Goal: Transaction & Acquisition: Download file/media

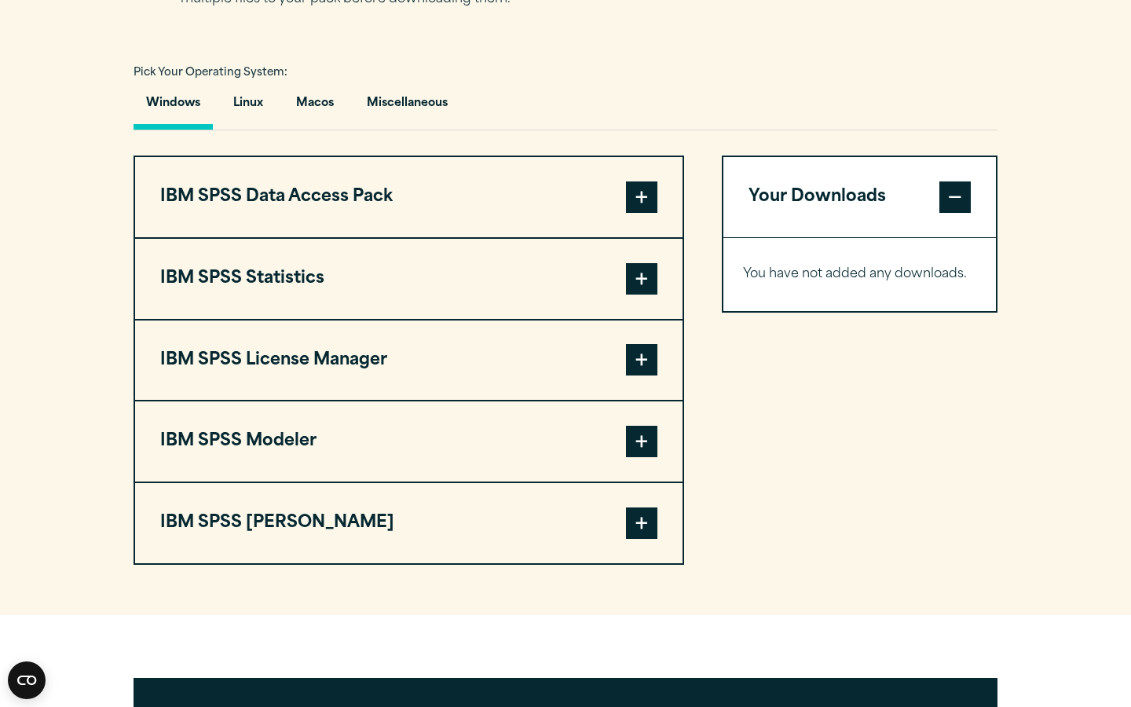
scroll to position [1117, 0]
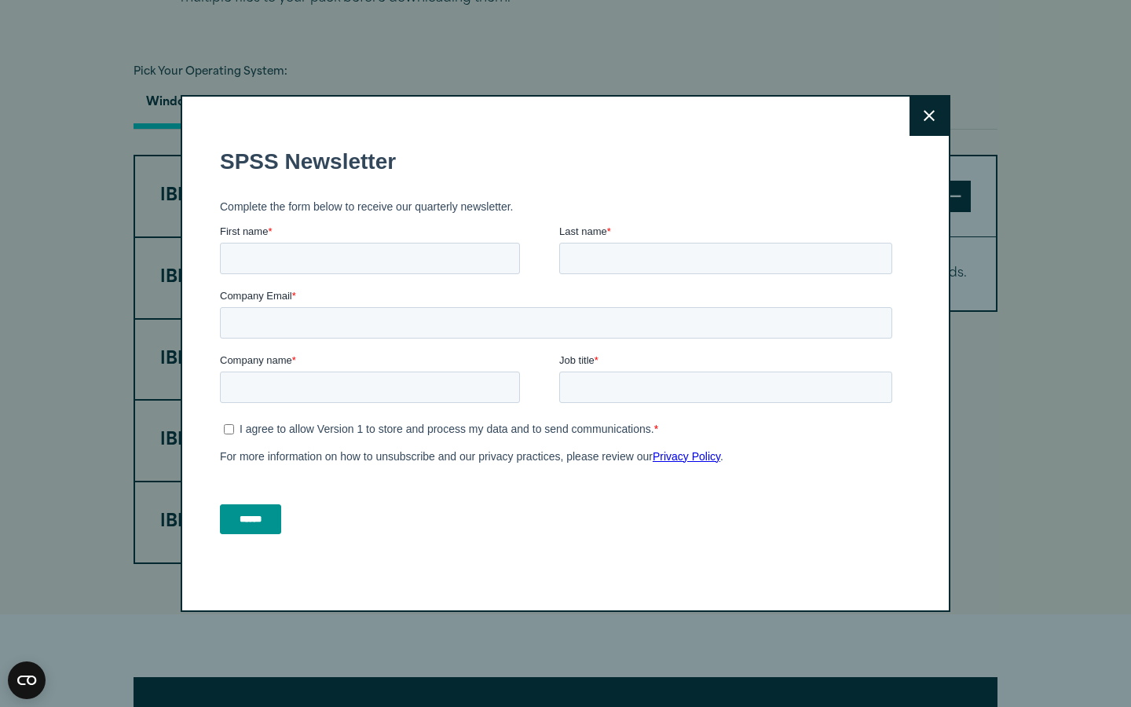
click at [928, 113] on icon at bounding box center [928, 116] width 11 height 12
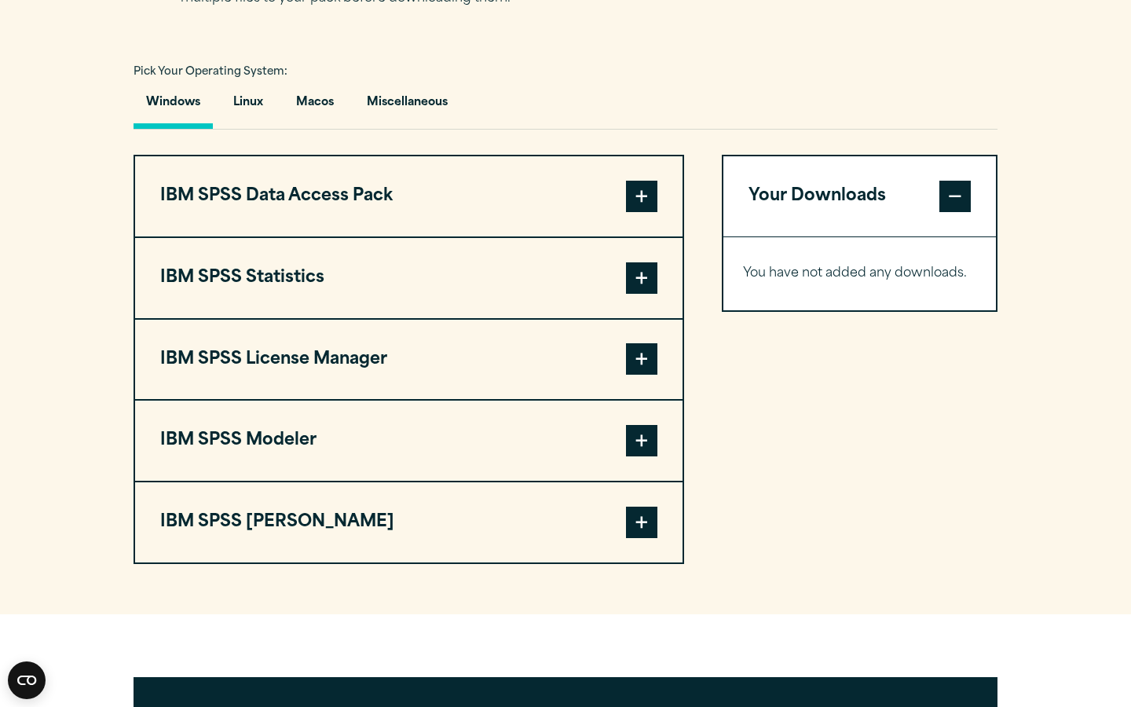
click at [309, 281] on button "IBM SPSS Statistics" at bounding box center [408, 278] width 547 height 80
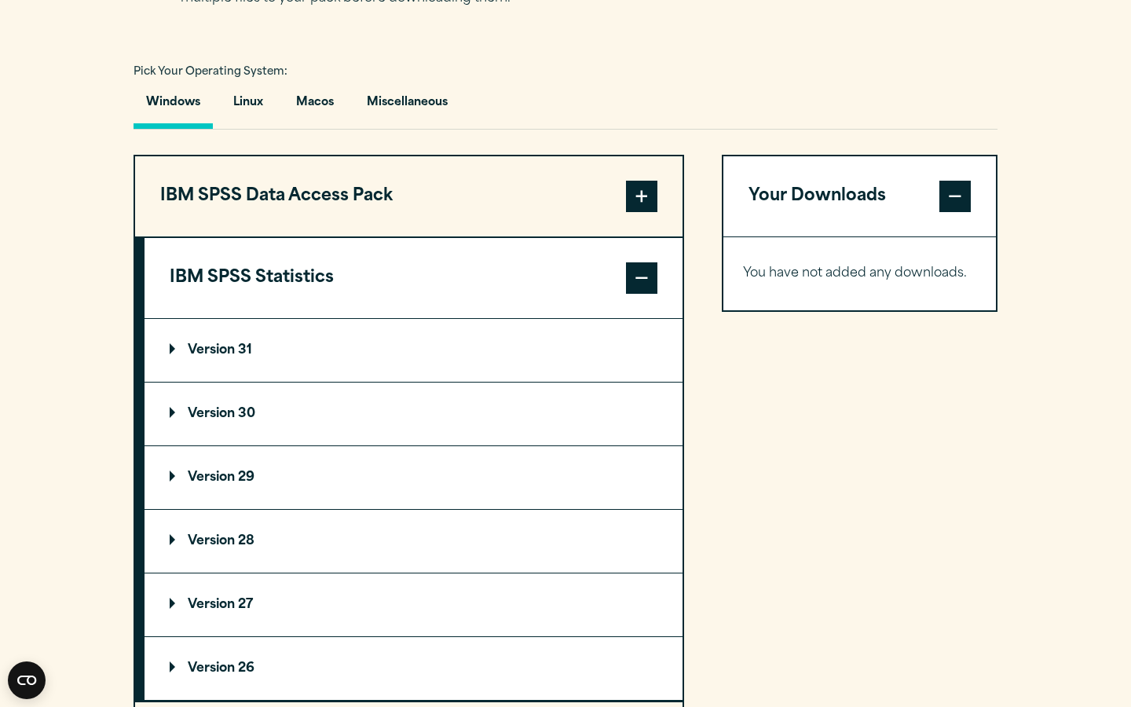
click at [309, 281] on button "IBM SPSS Statistics" at bounding box center [413, 278] width 538 height 80
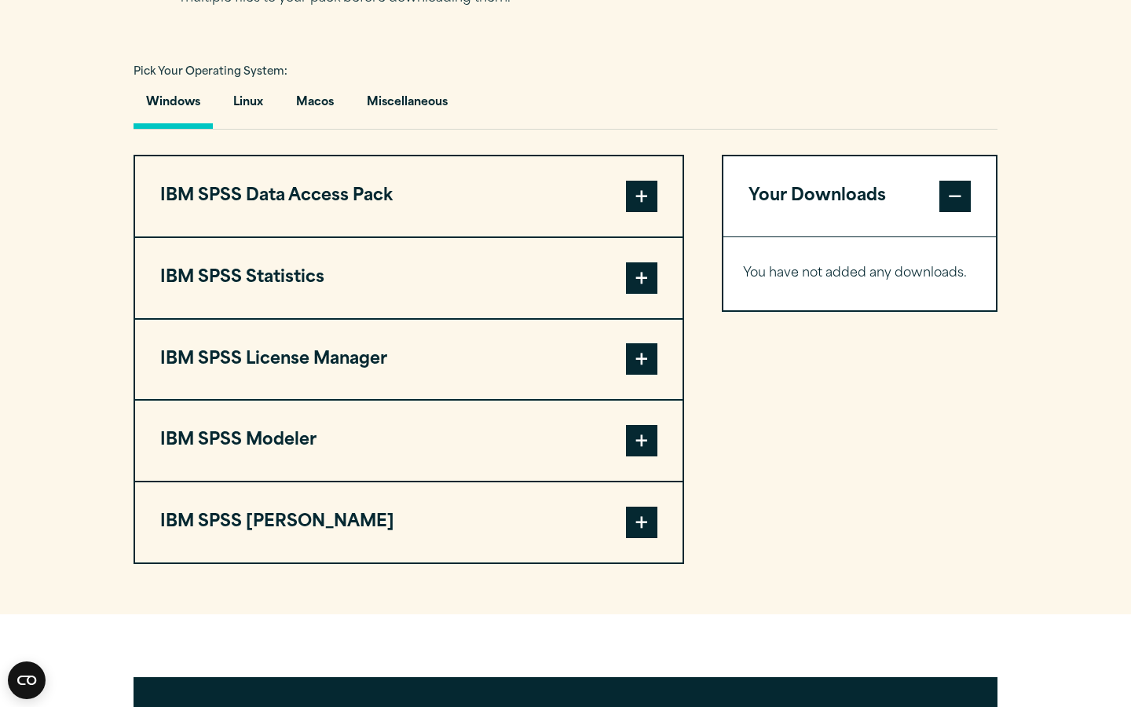
click at [309, 281] on button "IBM SPSS Statistics" at bounding box center [408, 278] width 547 height 80
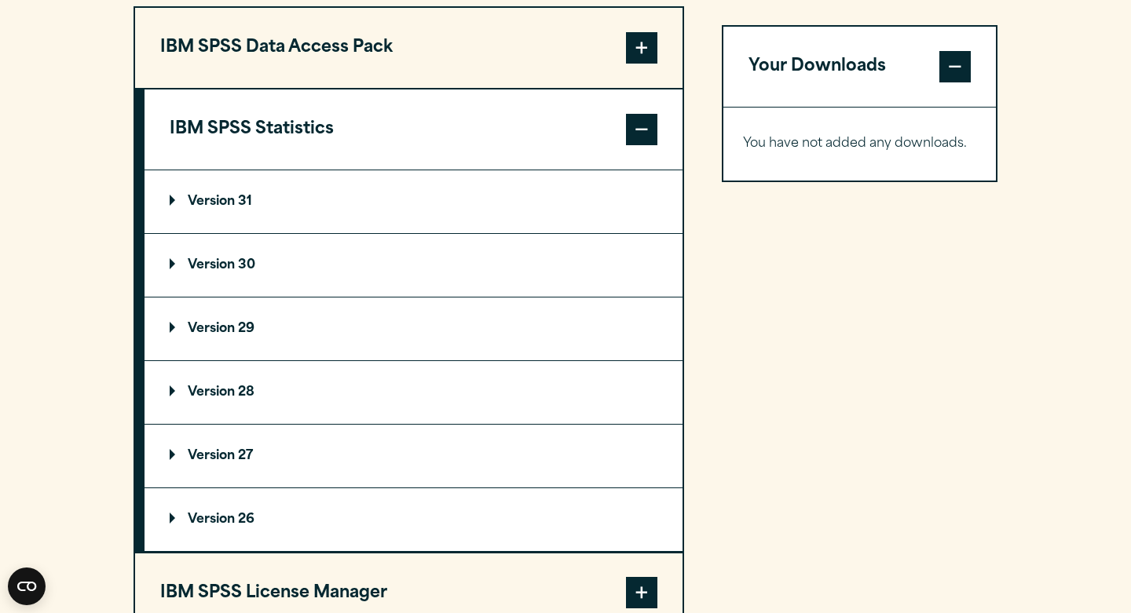
scroll to position [1256, 0]
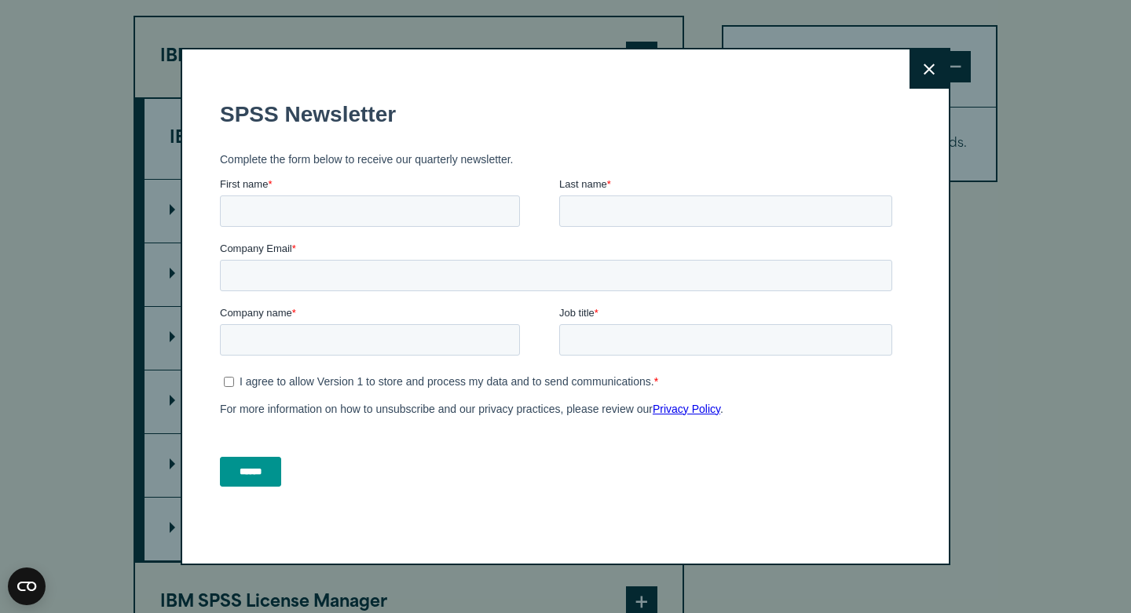
click at [935, 70] on button "Close" at bounding box center [928, 68] width 39 height 39
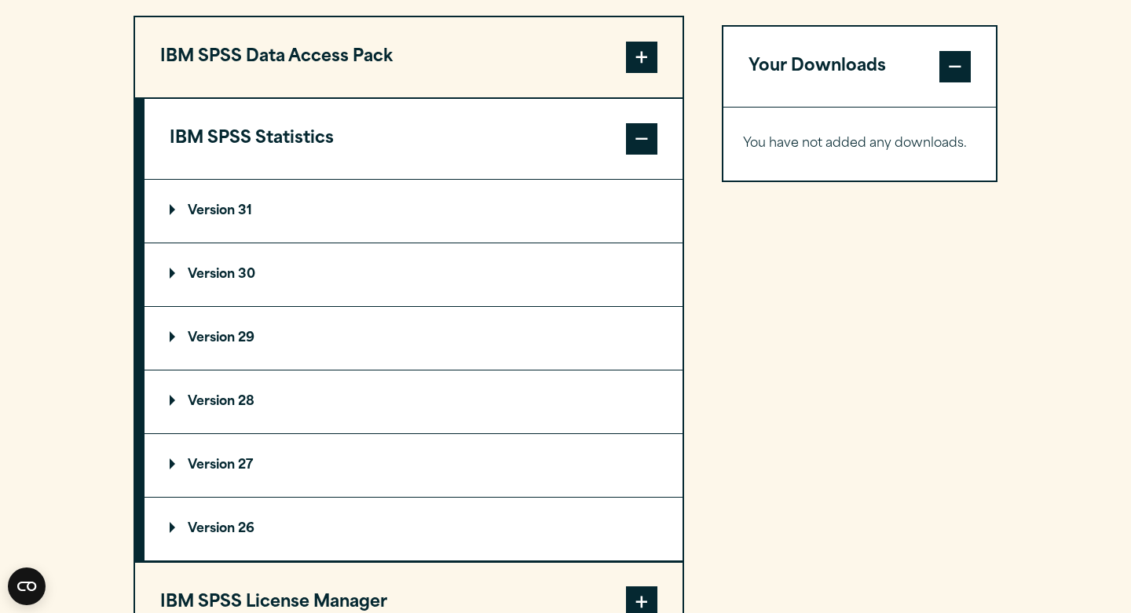
click at [271, 283] on summary "Version 30" at bounding box center [413, 274] width 538 height 63
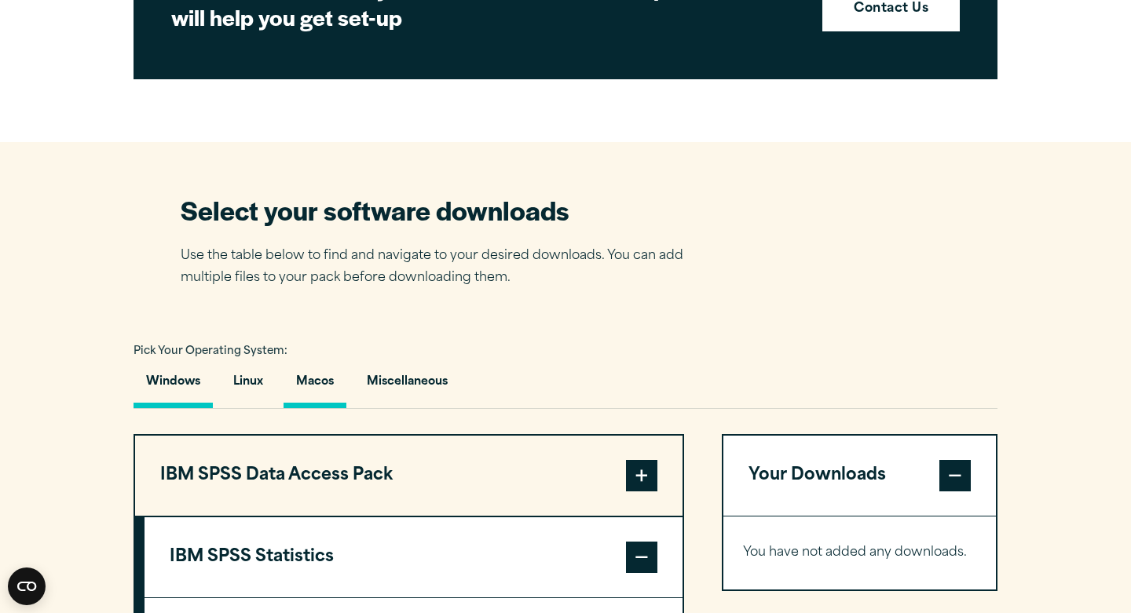
scroll to position [895, 0]
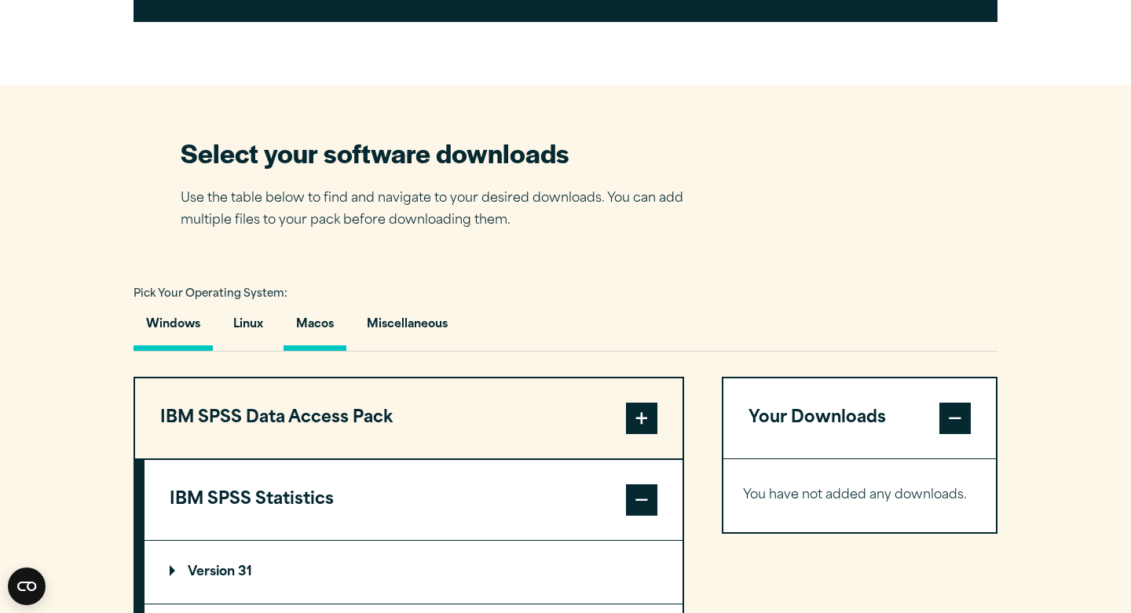
click at [319, 330] on button "Macos" at bounding box center [314, 328] width 63 height 45
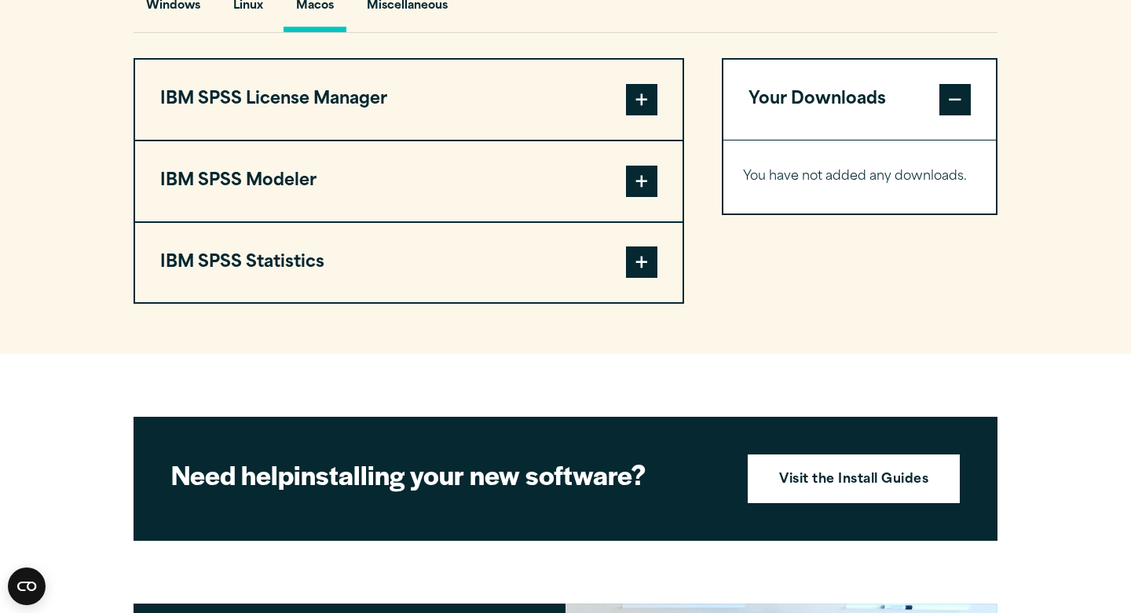
scroll to position [1235, 0]
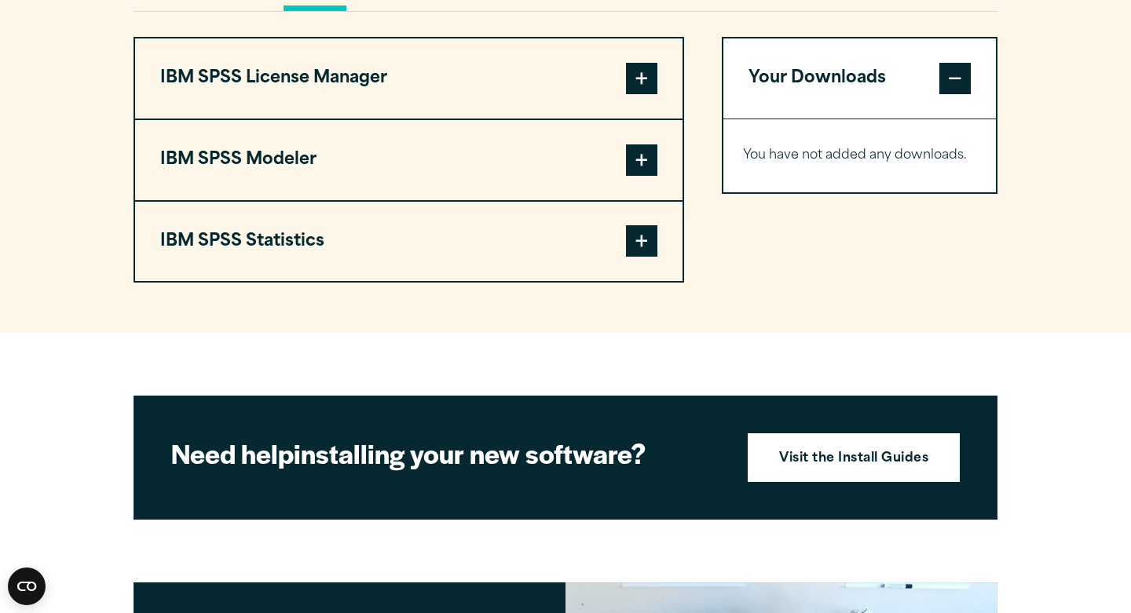
click at [623, 261] on button "IBM SPSS Statistics" at bounding box center [408, 242] width 547 height 80
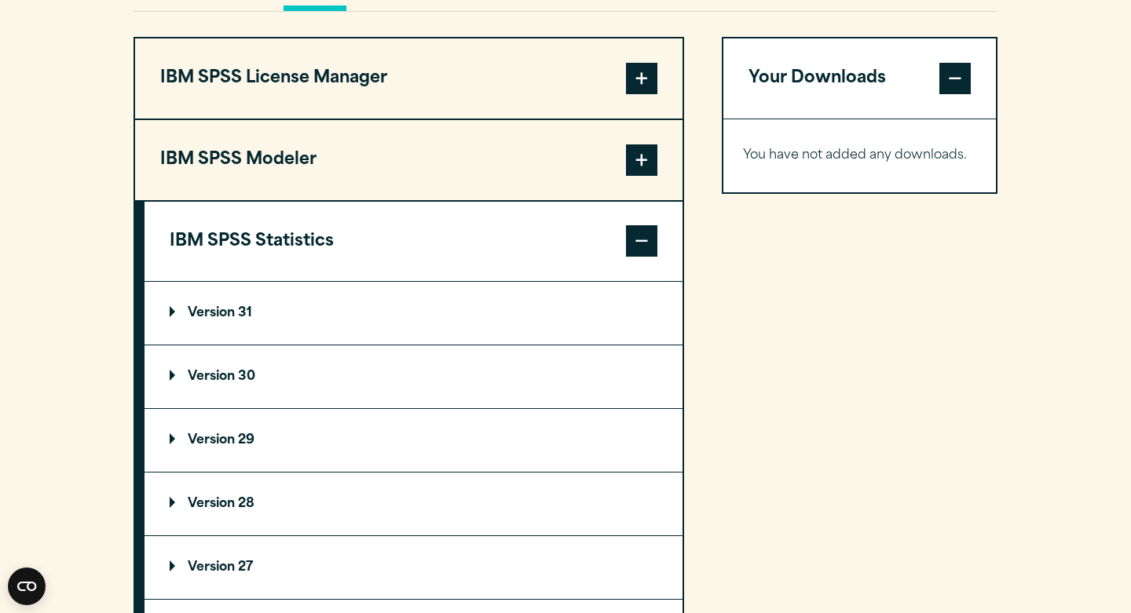
click at [455, 388] on summary "Version 30" at bounding box center [413, 376] width 538 height 63
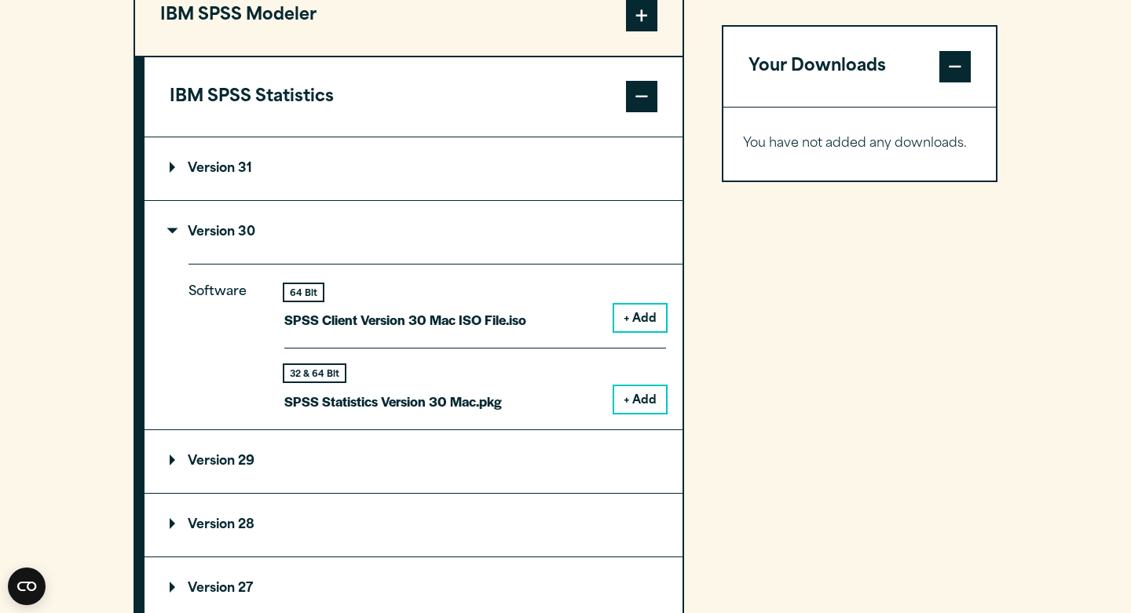
scroll to position [1383, 0]
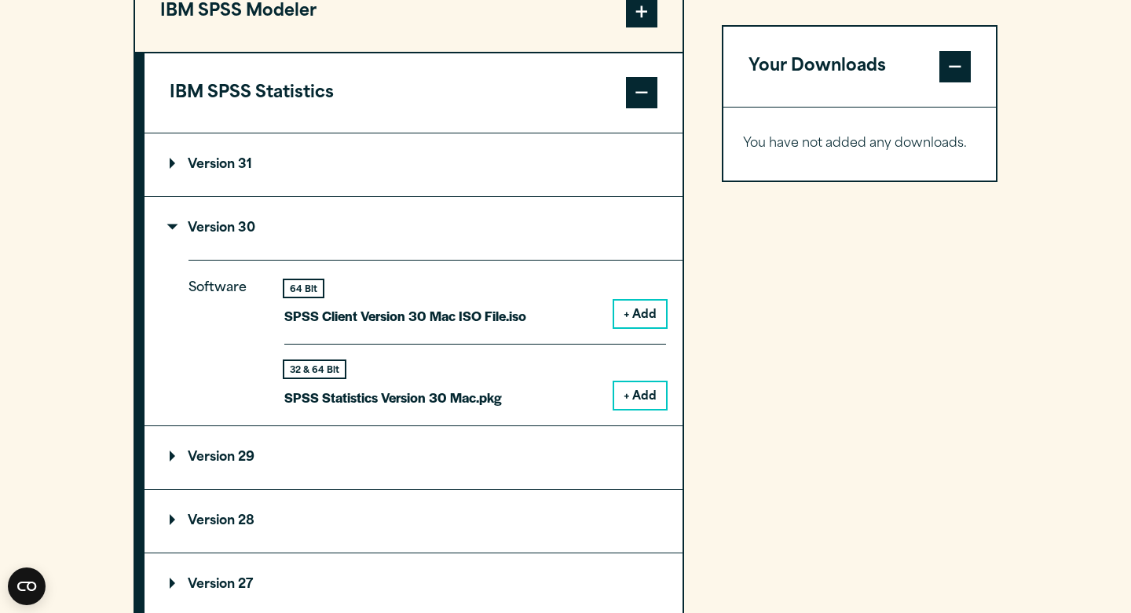
click at [634, 399] on button "+ Add" at bounding box center [640, 395] width 52 height 27
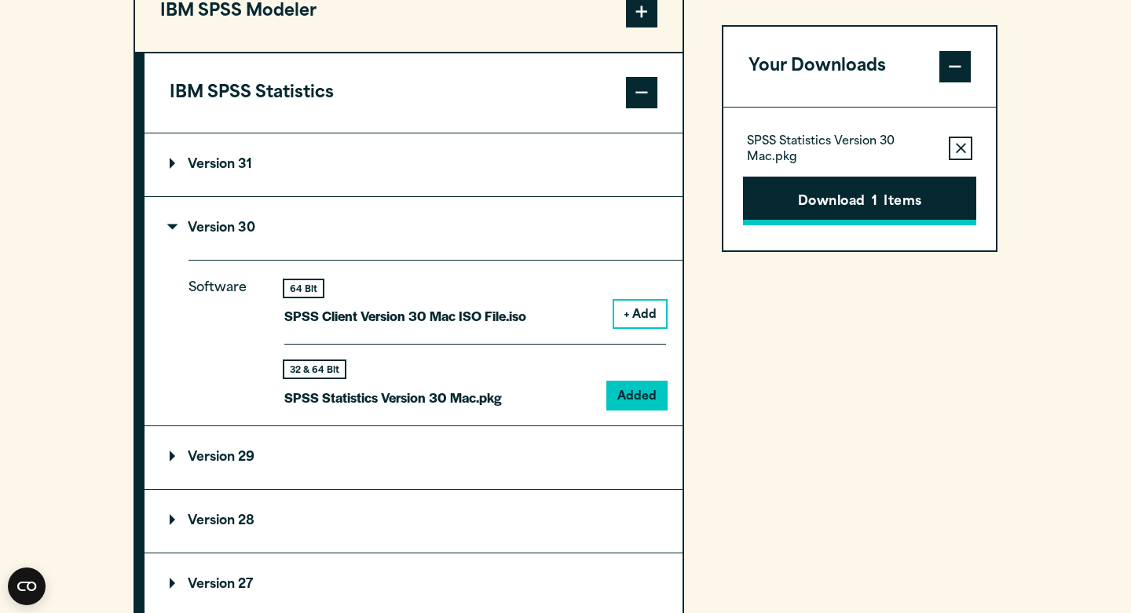
click at [851, 206] on button "Download 1 Items" at bounding box center [859, 201] width 233 height 49
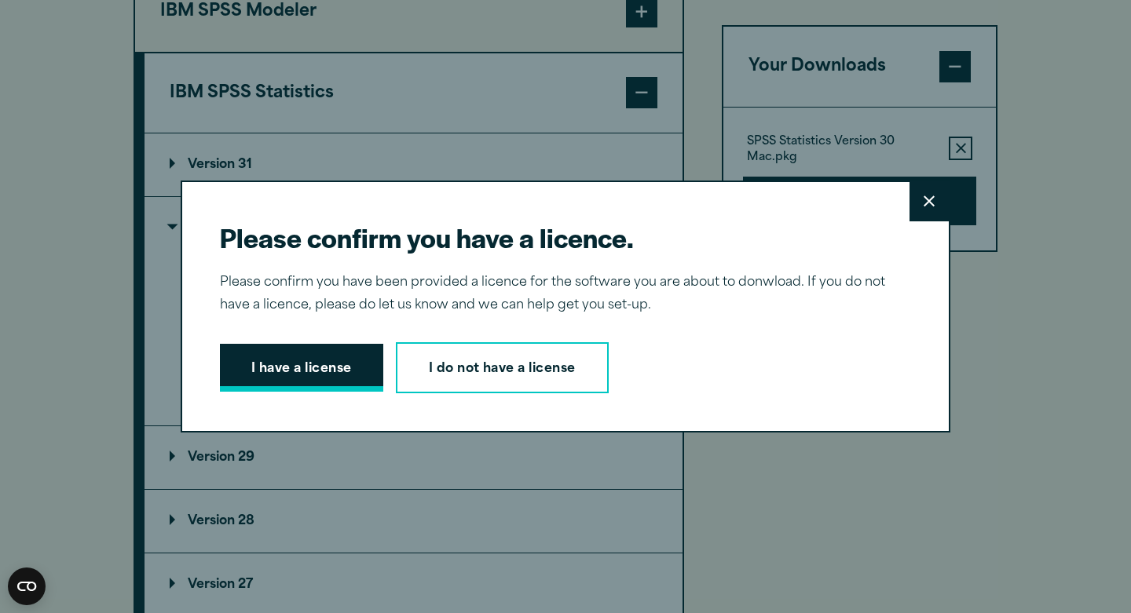
click at [348, 372] on button "I have a license" at bounding box center [301, 368] width 163 height 49
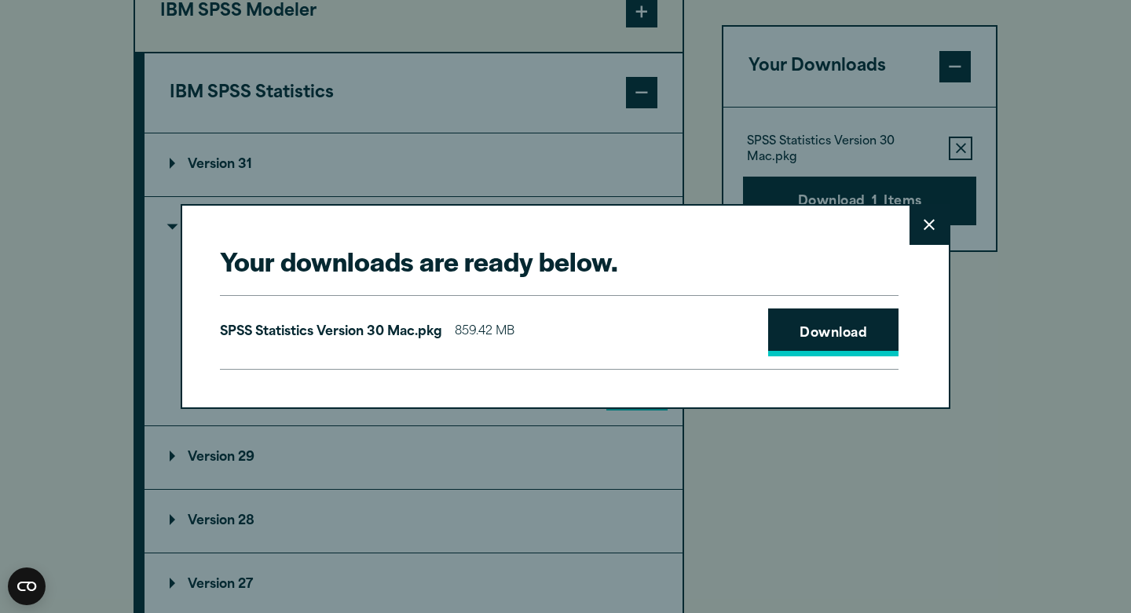
click at [795, 337] on link "Download" at bounding box center [833, 333] width 130 height 49
